Goal: Information Seeking & Learning: Compare options

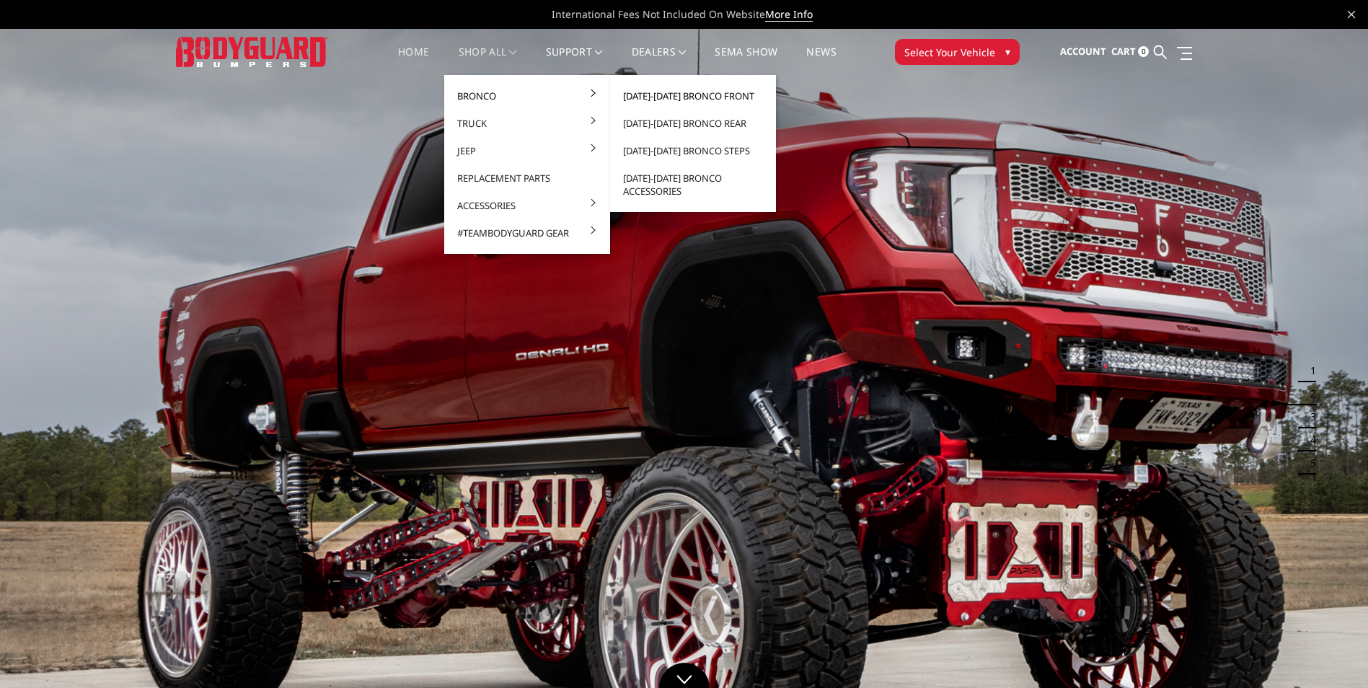
click at [728, 97] on link "[DATE]-[DATE] Bronco Front" at bounding box center [693, 95] width 154 height 27
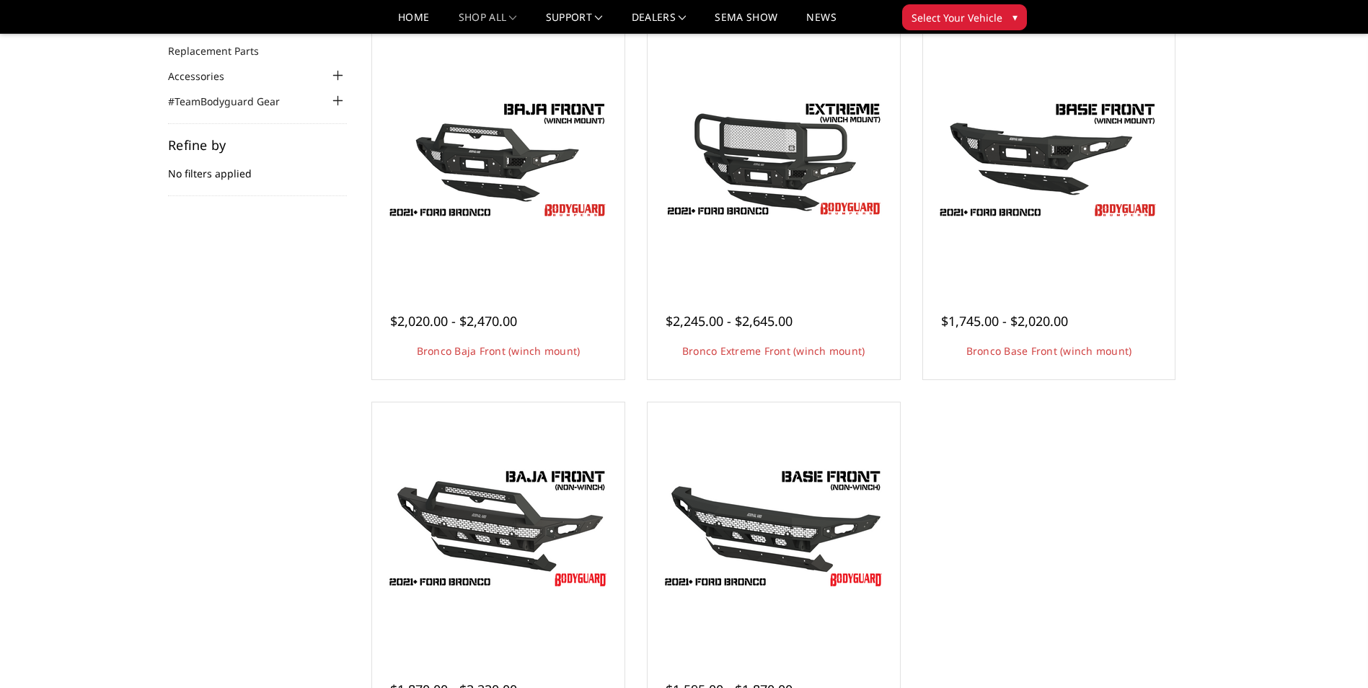
scroll to position [72, 0]
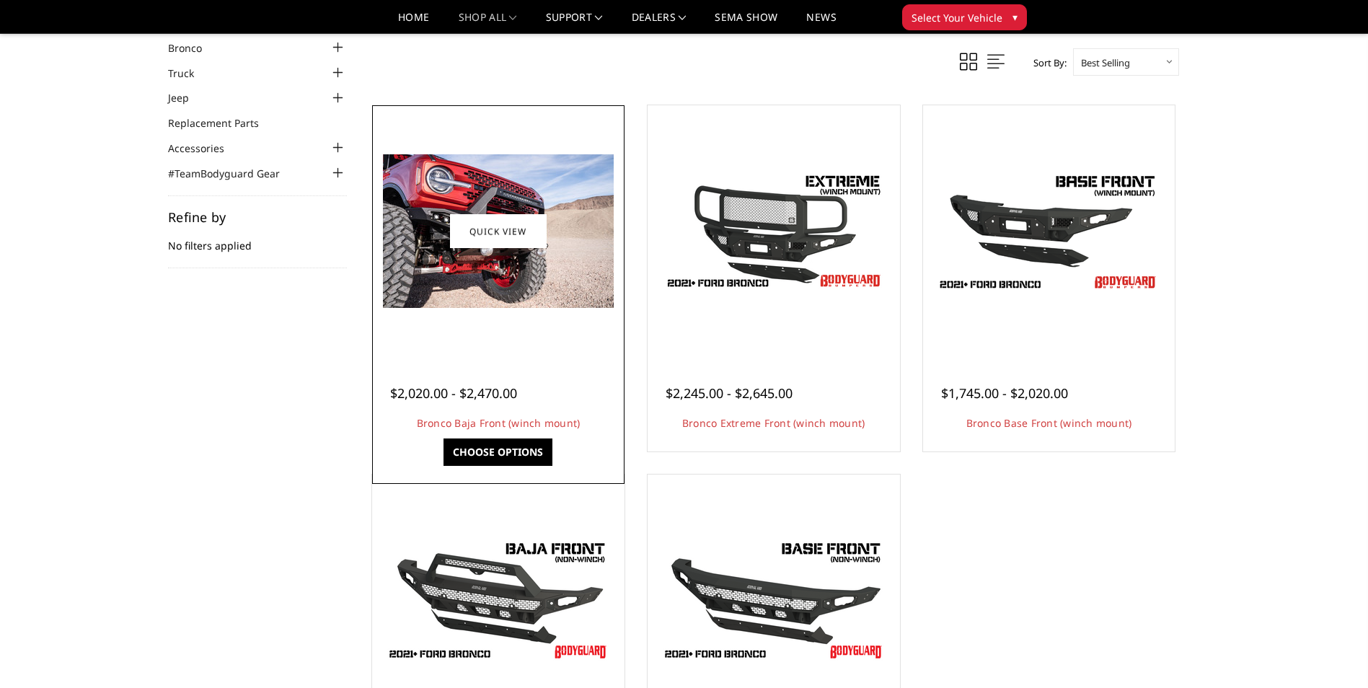
click at [407, 190] on img at bounding box center [498, 231] width 231 height 154
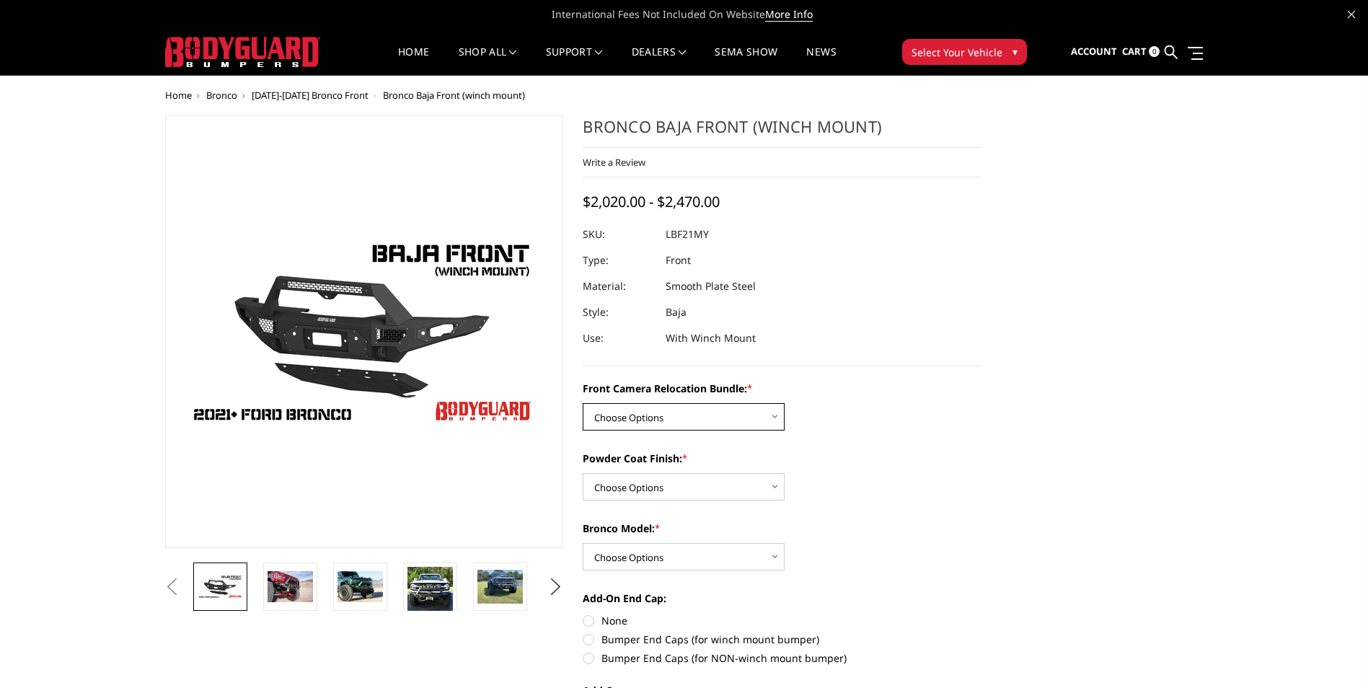
click at [769, 415] on select "Choose Options Without Front Camera Relocation With Front Camera Relocation (Ha…" at bounding box center [684, 416] width 202 height 27
select select "4016"
click at [583, 403] on select "Choose Options Without Front Camera Relocation With Front Camera Relocation (Ha…" at bounding box center [684, 416] width 202 height 27
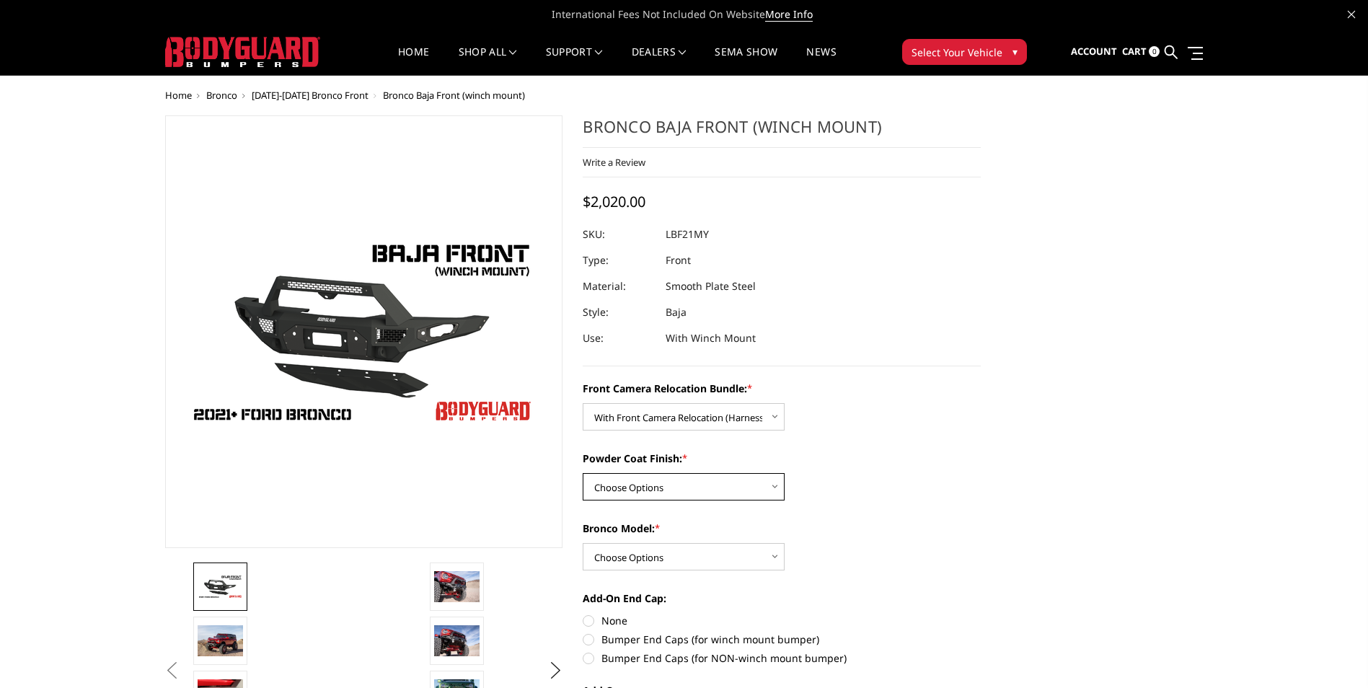
click at [767, 490] on select "Choose Options Textured Black Powder Coat Bare Metal" at bounding box center [684, 486] width 202 height 27
select select "4015"
click at [583, 473] on select "Choose Options Textured Black Powder Coat Bare Metal" at bounding box center [684, 486] width 202 height 27
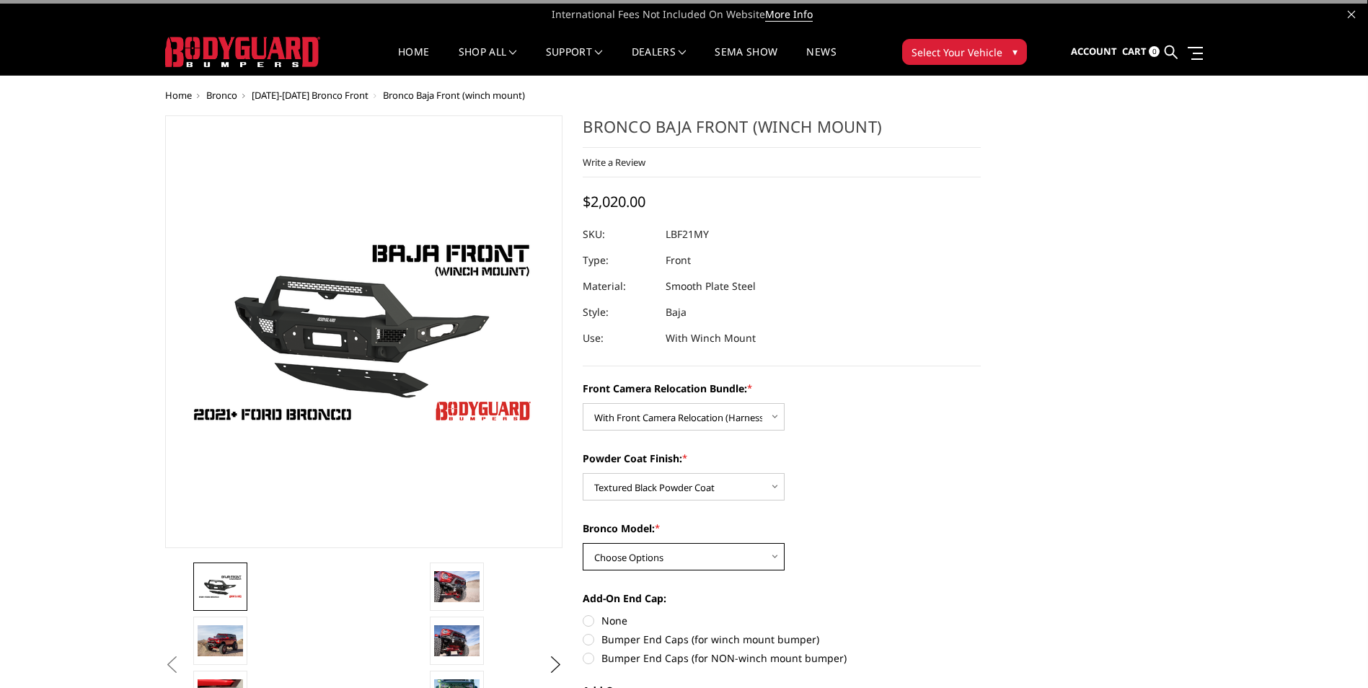
click at [759, 555] on select "Choose Options Raptor Base/Badlands/Wildtrak/etc." at bounding box center [684, 556] width 202 height 27
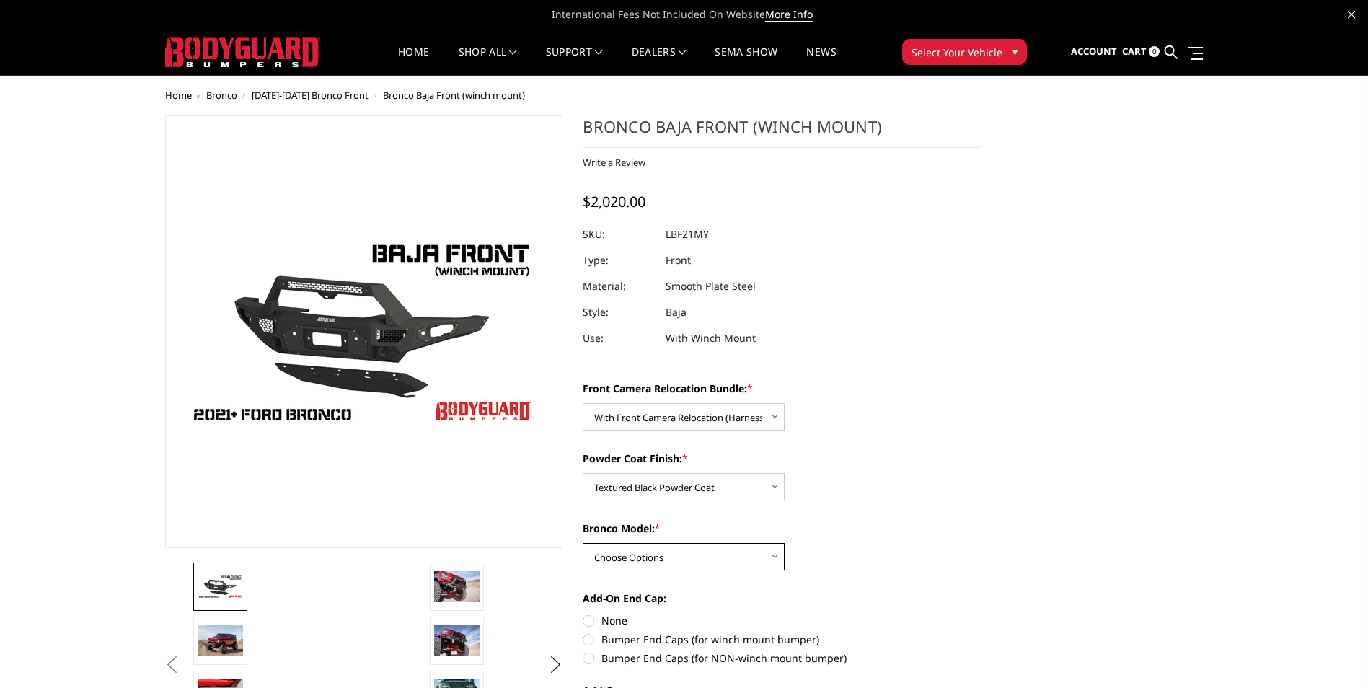
select select "4012"
click at [583, 543] on select "Choose Options Raptor Base/Badlands/Wildtrak/etc." at bounding box center [684, 556] width 202 height 27
click at [553, 668] on button "Next" at bounding box center [555, 665] width 22 height 22
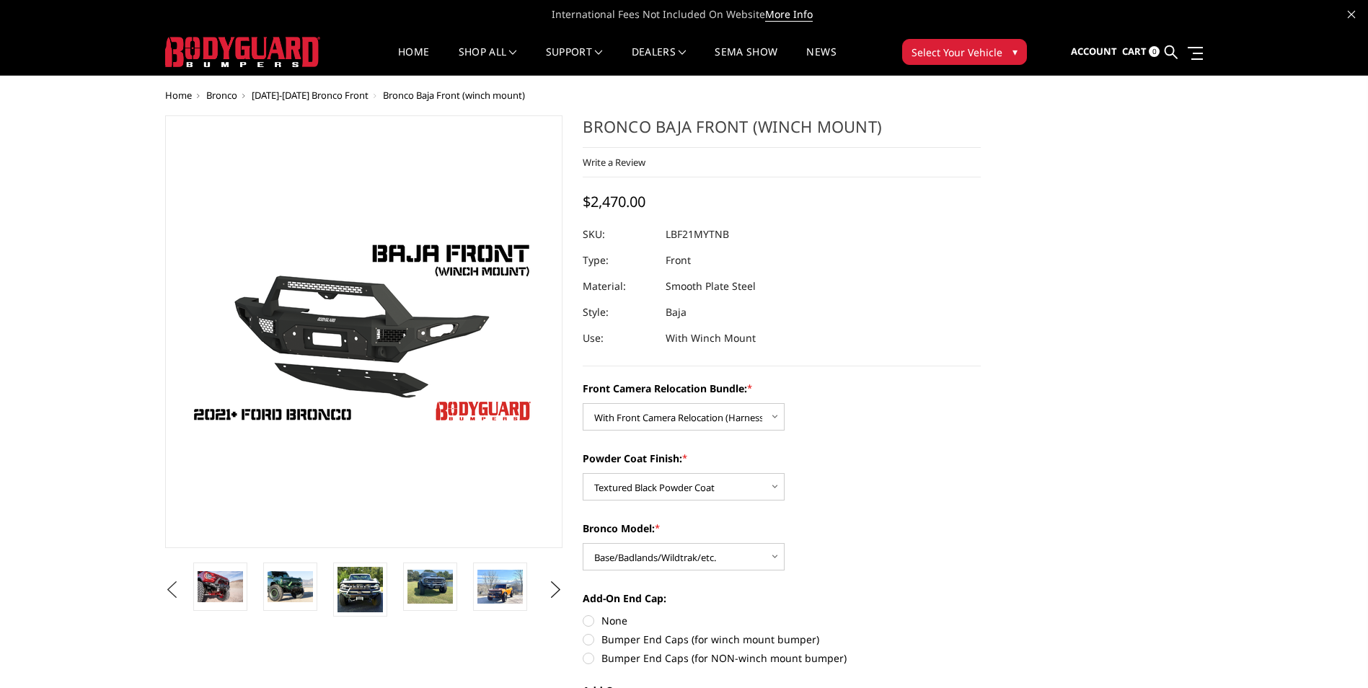
click at [167, 592] on button "Previous" at bounding box center [173, 590] width 22 height 22
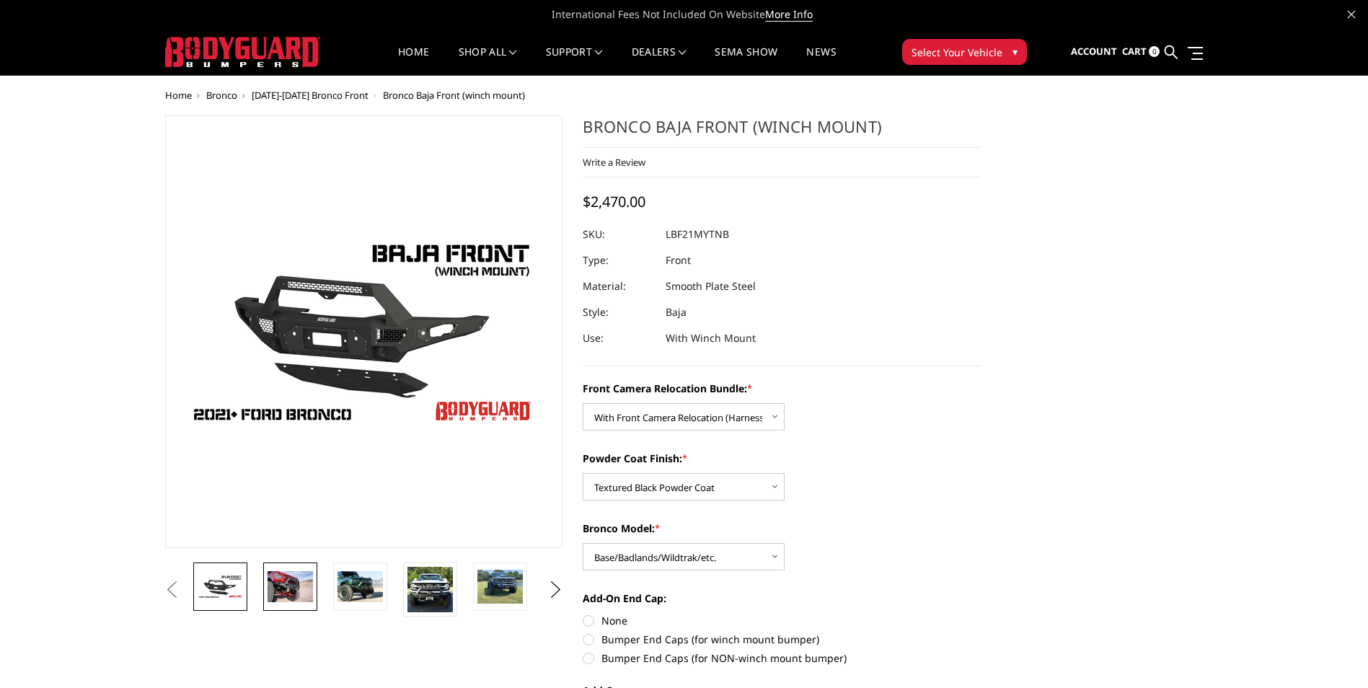
click at [298, 580] on img at bounding box center [290, 586] width 45 height 30
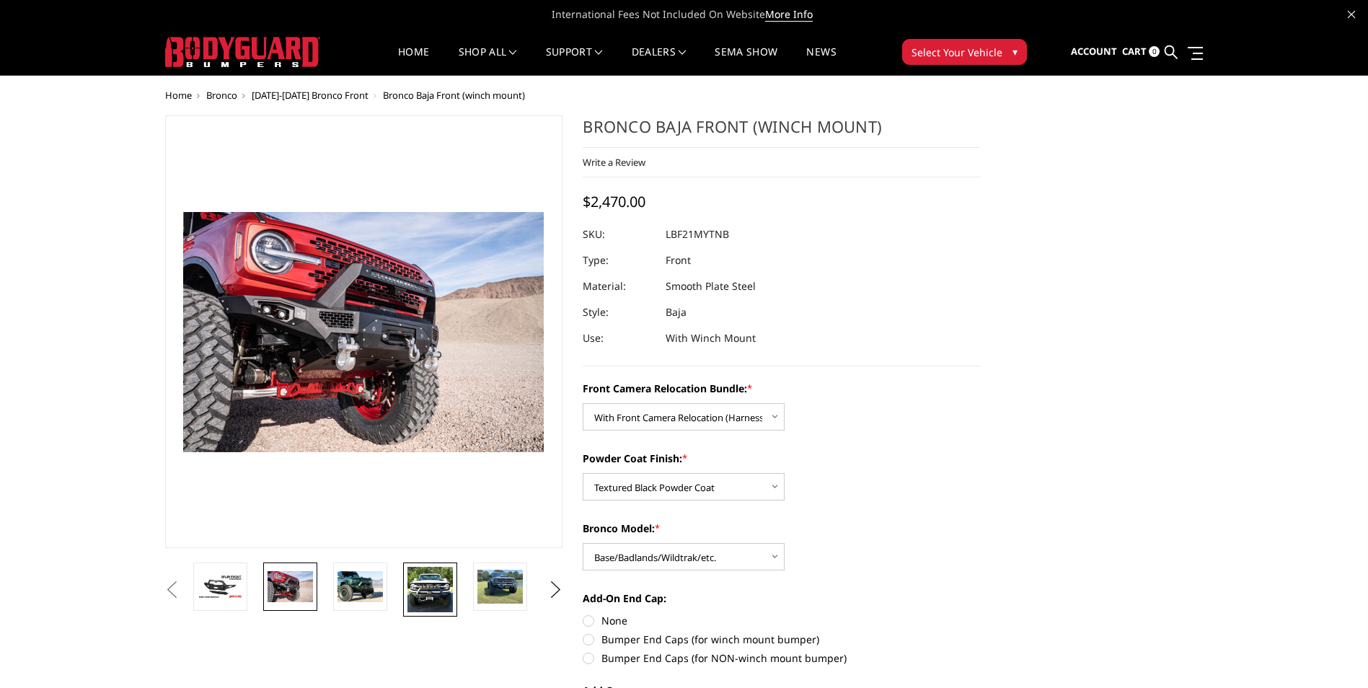
click at [437, 591] on img at bounding box center [429, 589] width 45 height 45
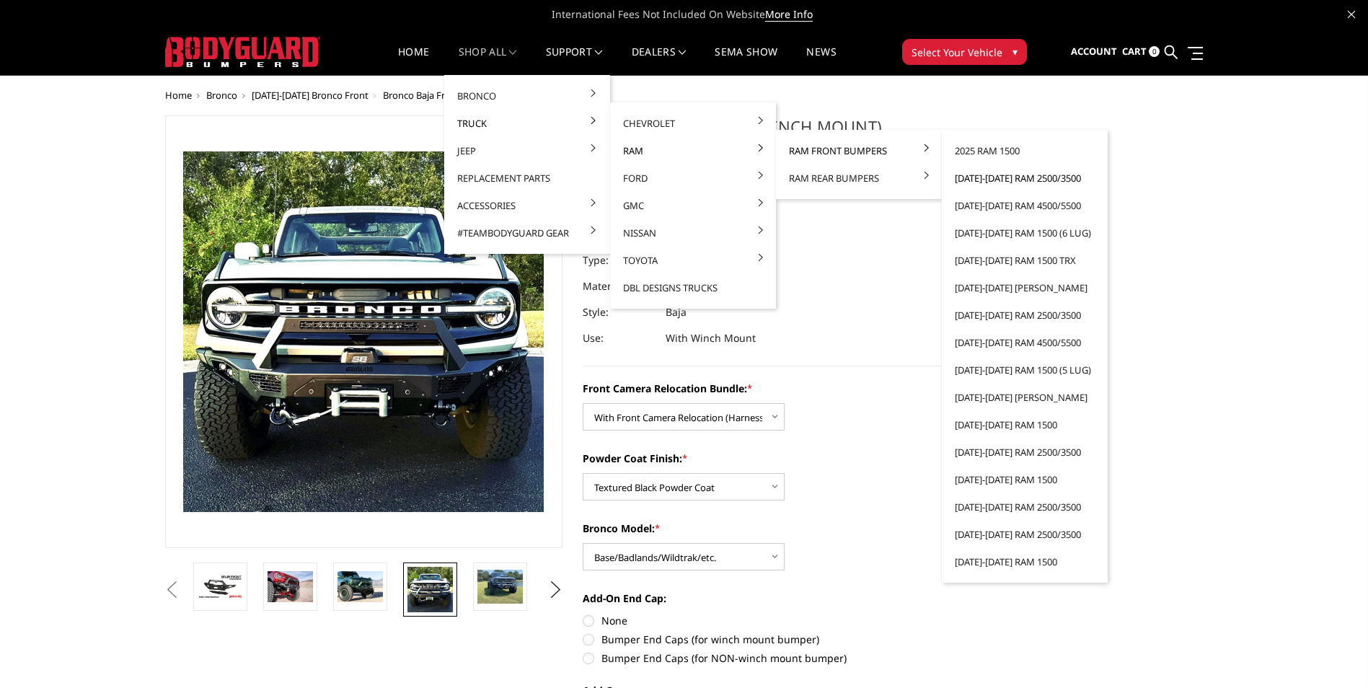
click at [1017, 183] on link "[DATE]-[DATE] Ram 2500/3500" at bounding box center [1025, 177] width 154 height 27
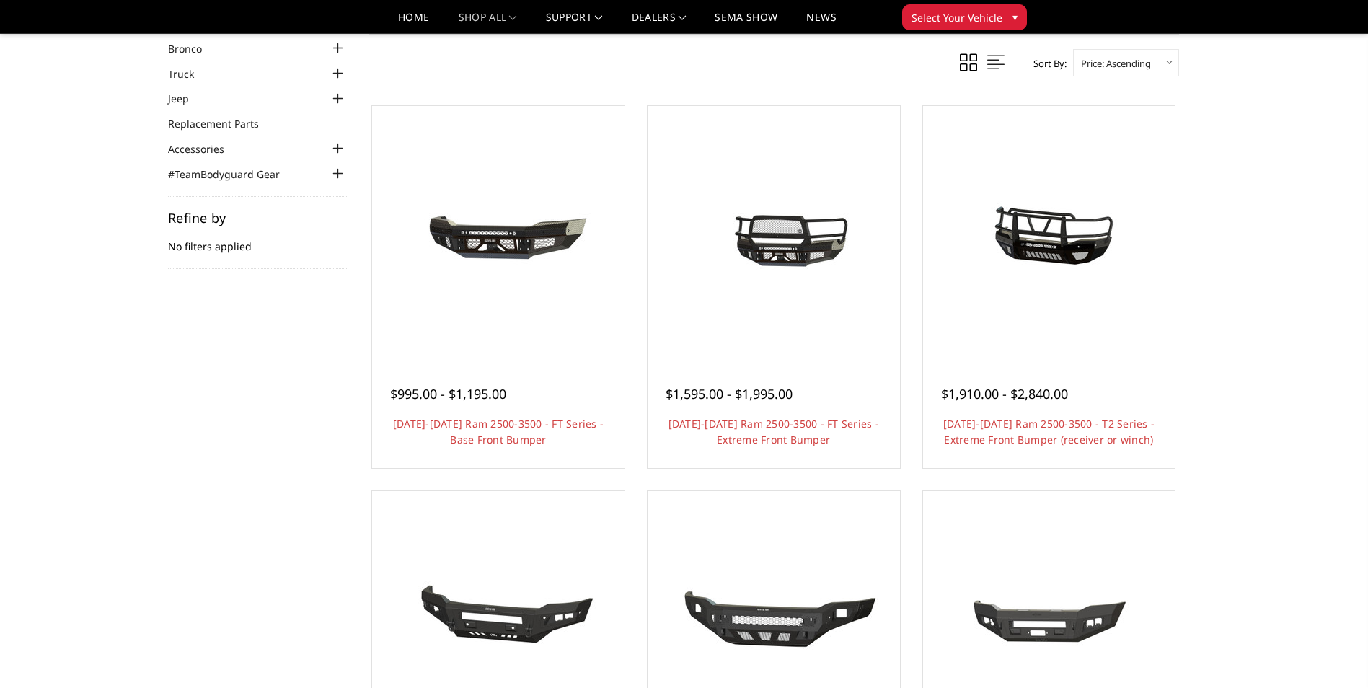
scroll to position [72, 0]
